Goal: Find specific page/section: Find specific page/section

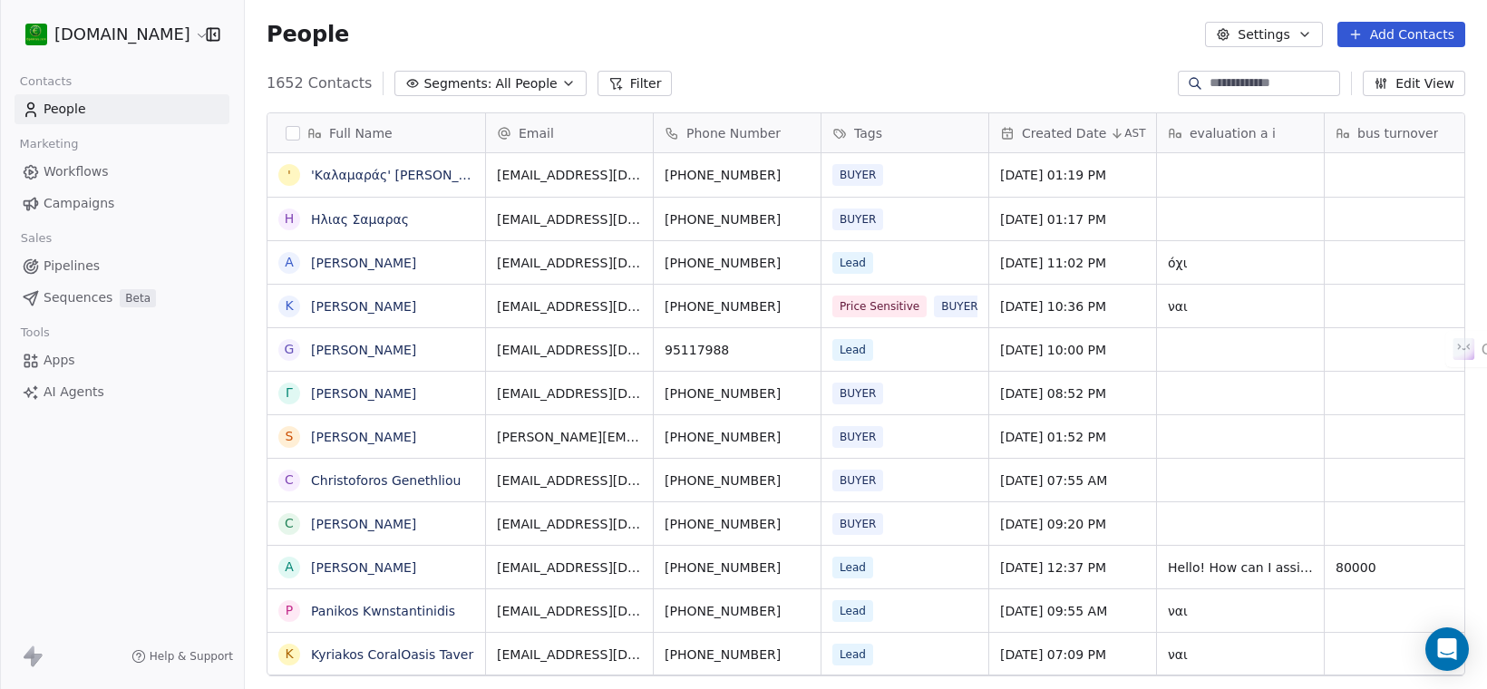
scroll to position [18, 18]
click at [395, 305] on link "[PERSON_NAME]" at bounding box center [363, 306] width 105 height 15
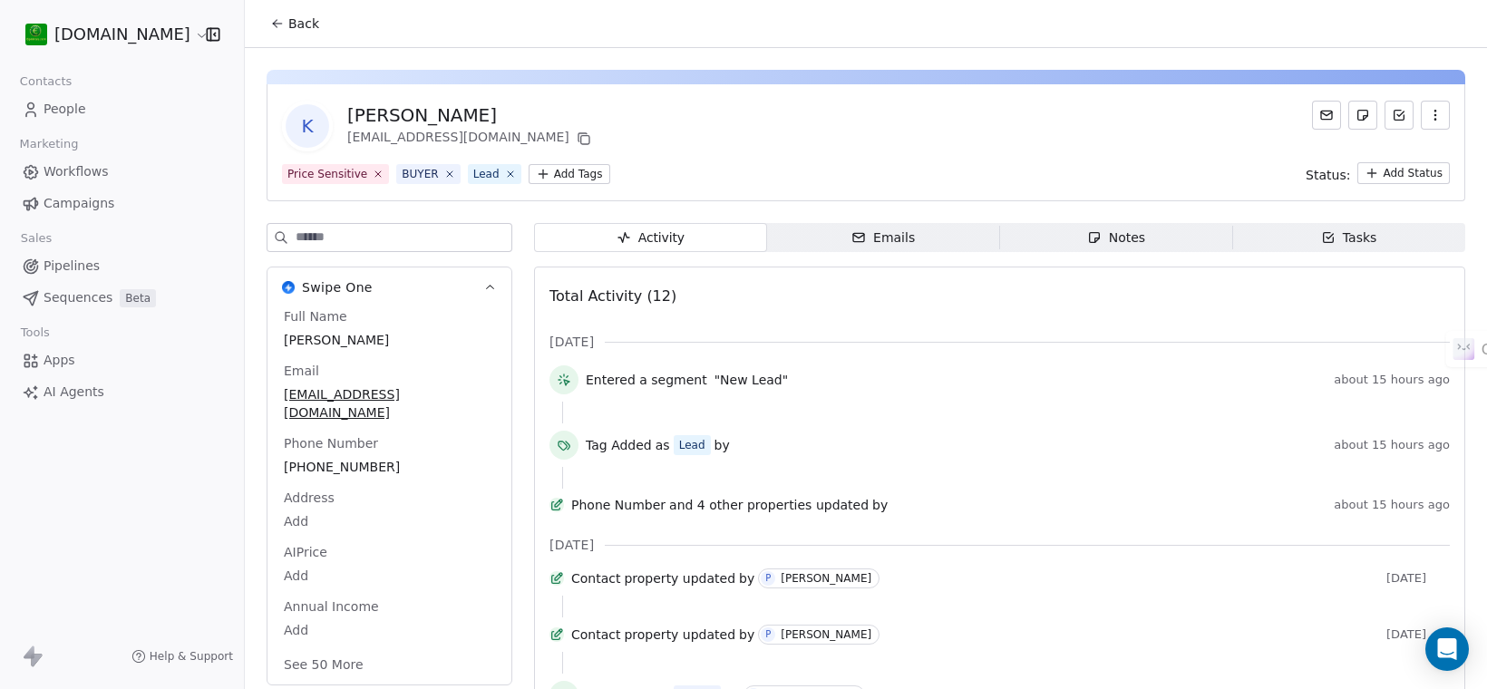
click at [1075, 240] on span "Notes Notes" at bounding box center [1116, 237] width 233 height 29
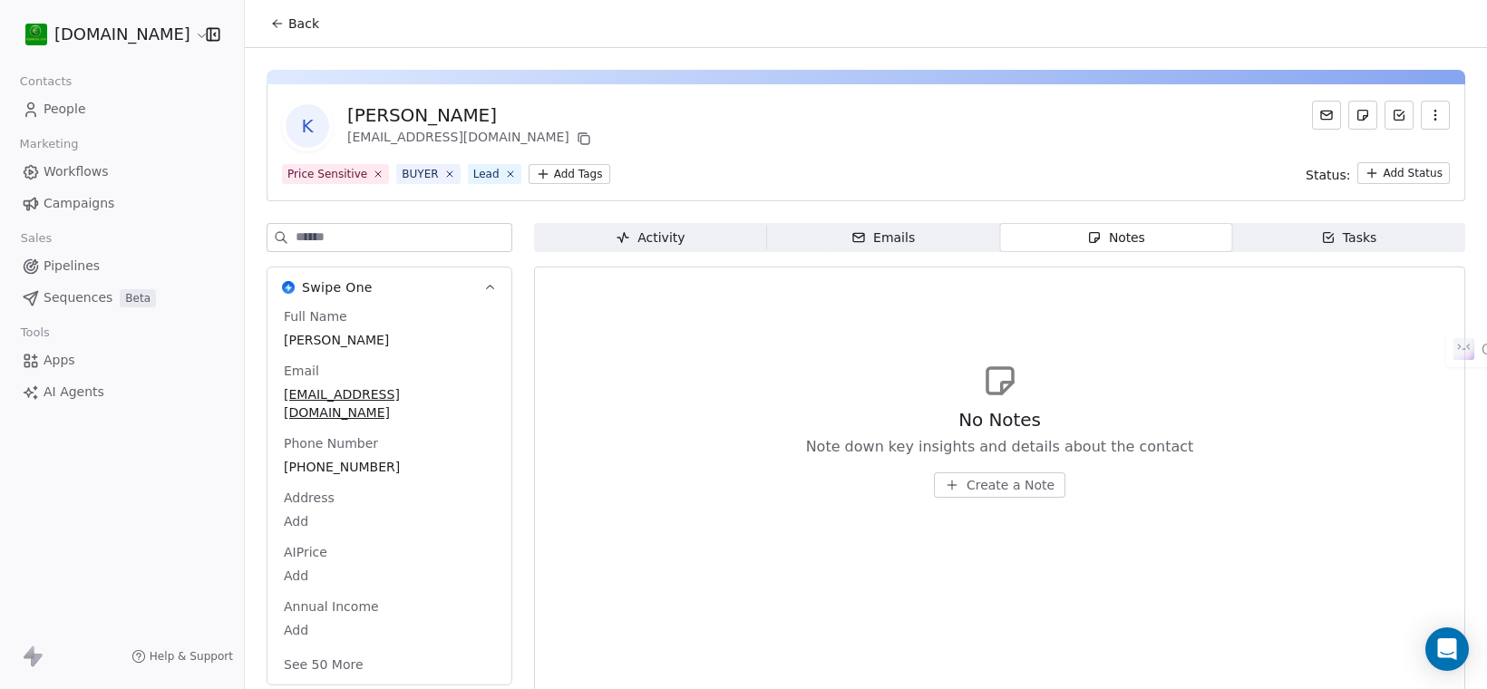
click at [458, 112] on div "[PERSON_NAME]" at bounding box center [470, 114] width 247 height 25
click at [63, 97] on link "People" at bounding box center [122, 109] width 215 height 30
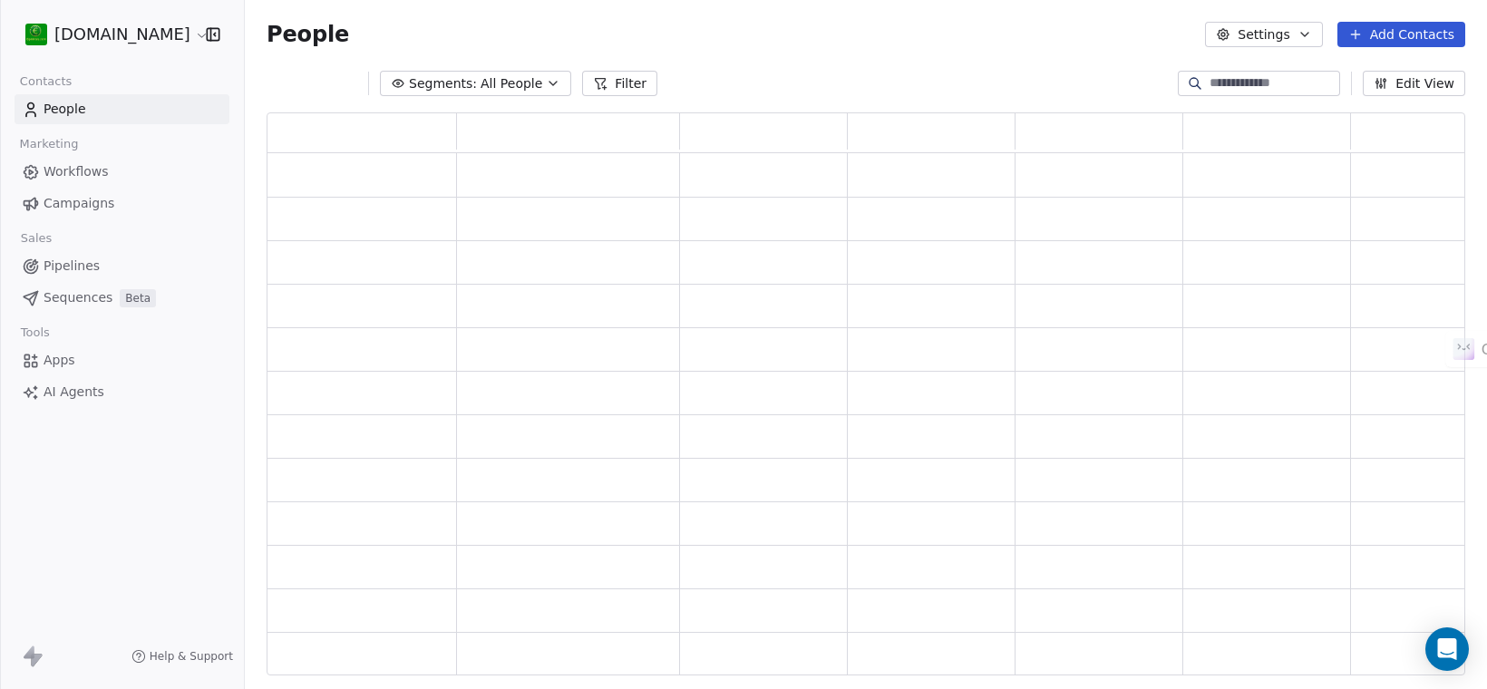
scroll to position [545, 1180]
